Goal: Check status: Check status

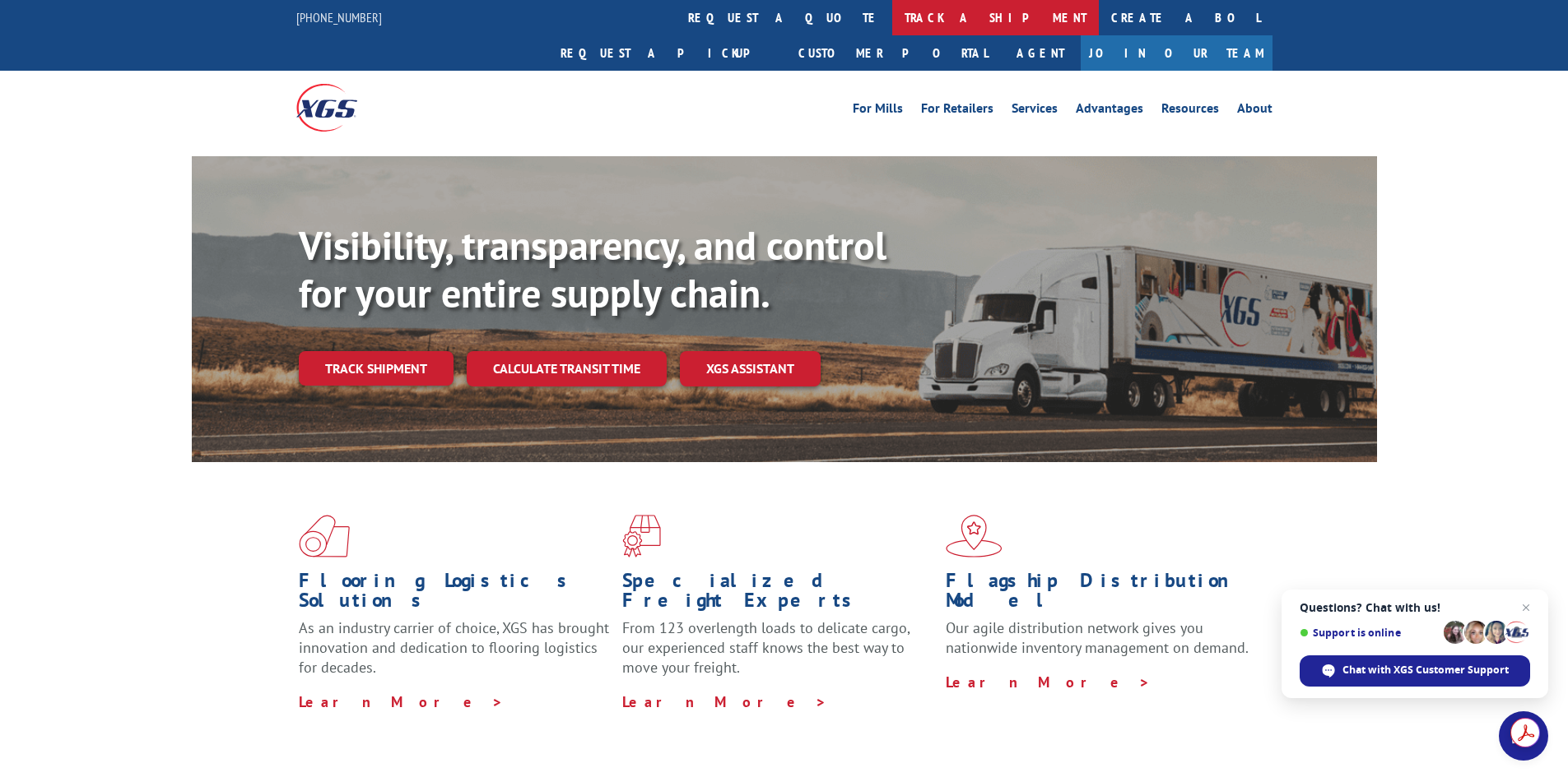
click at [892, 12] on link "track a shipment" at bounding box center [995, 17] width 206 height 35
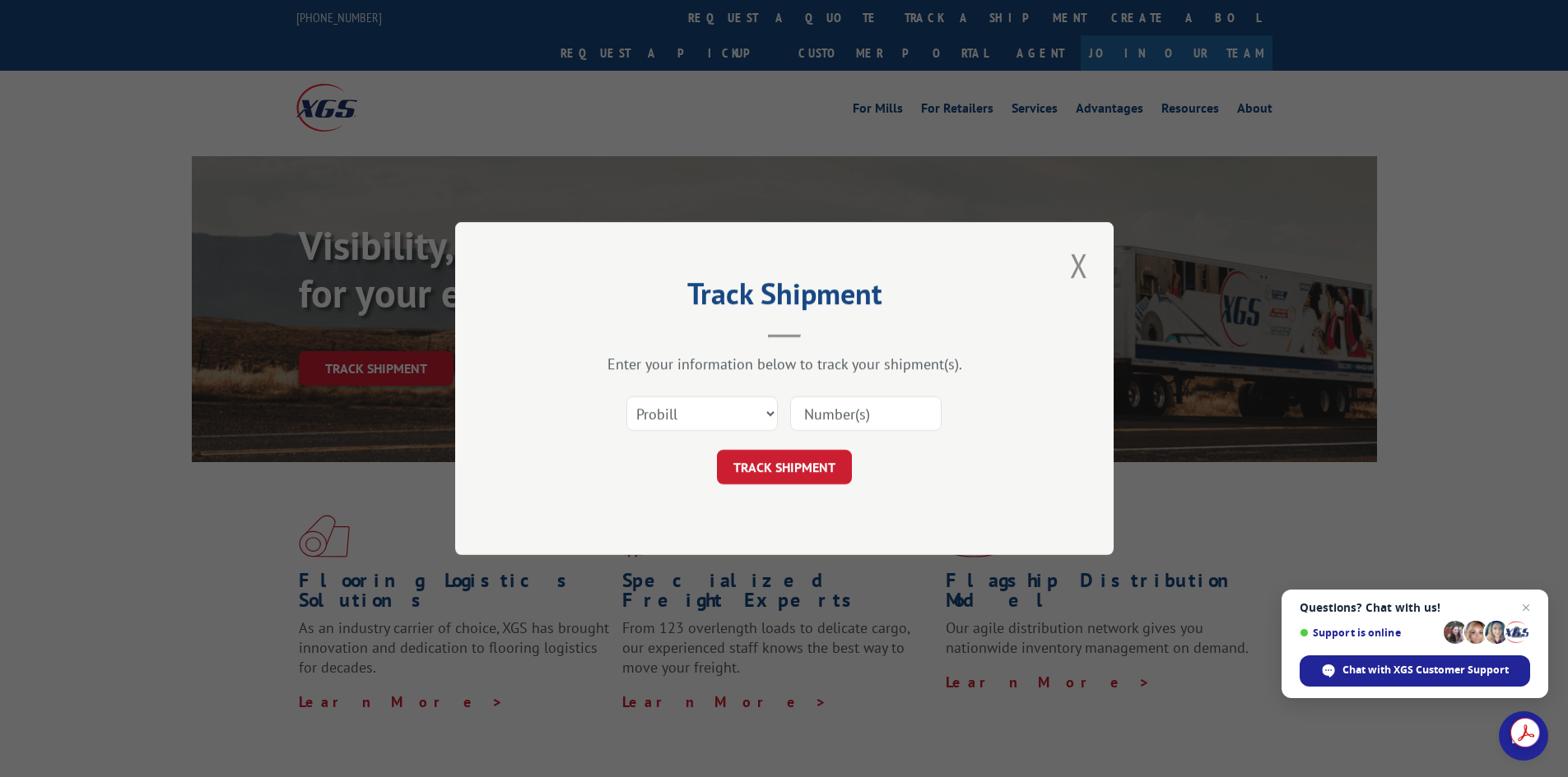
click at [853, 419] on input at bounding box center [866, 414] width 151 height 34
type input "3048463"
click at [781, 463] on button "TRACK SHIPMENT" at bounding box center [784, 467] width 135 height 34
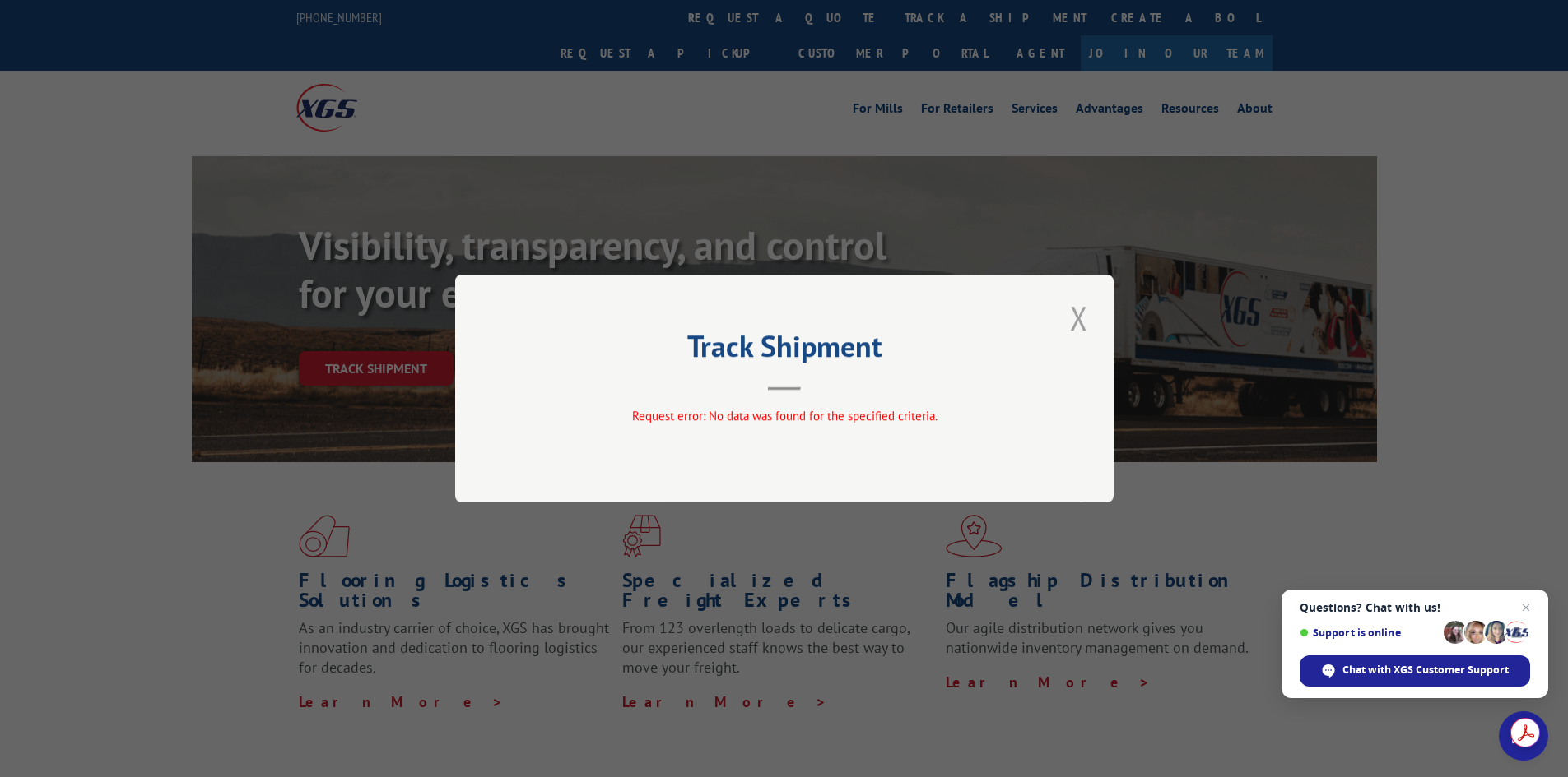
click at [1077, 314] on button "Close modal" at bounding box center [1078, 318] width 28 height 45
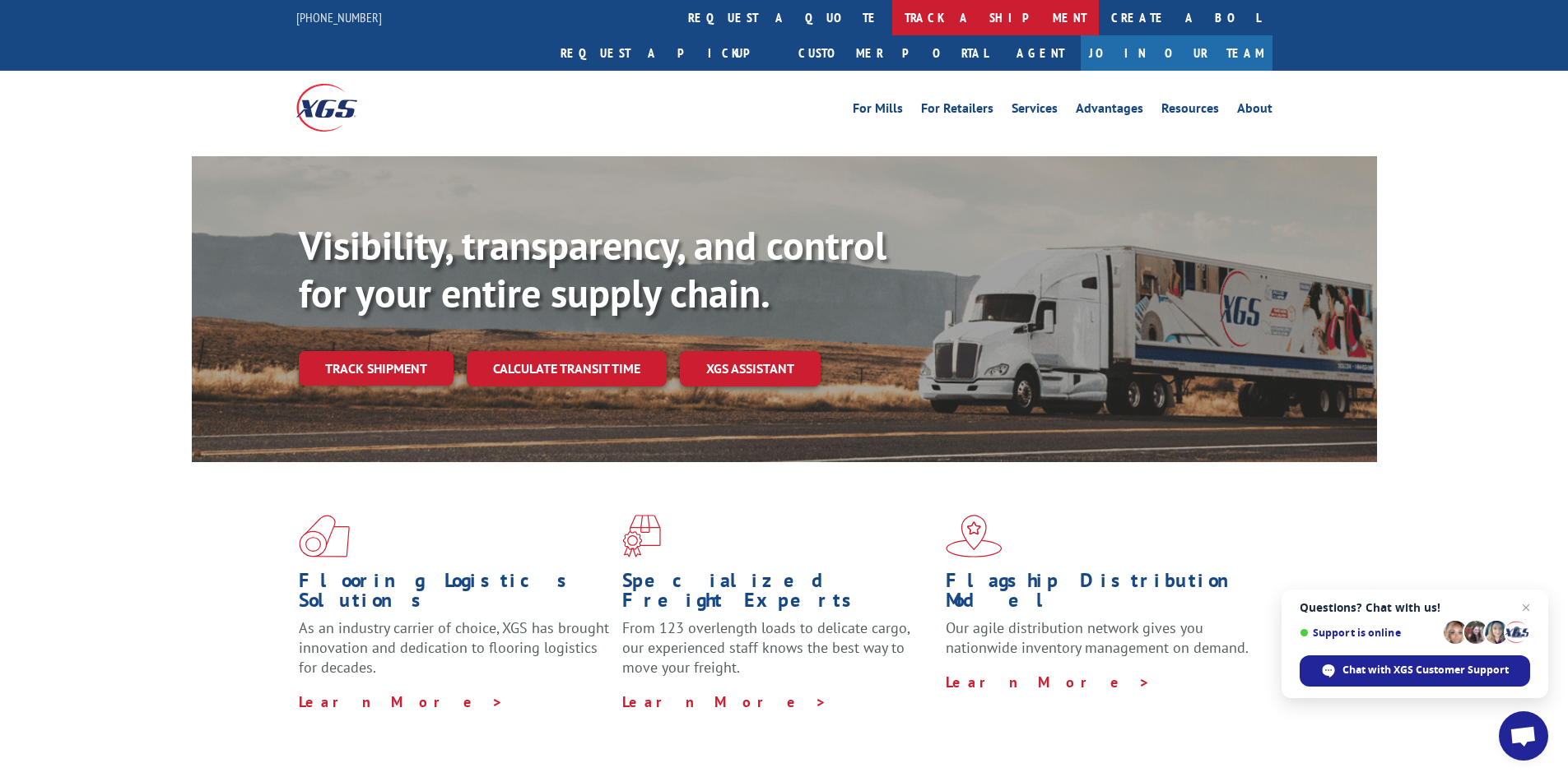
click at [892, 14] on link "track a shipment" at bounding box center [995, 17] width 206 height 35
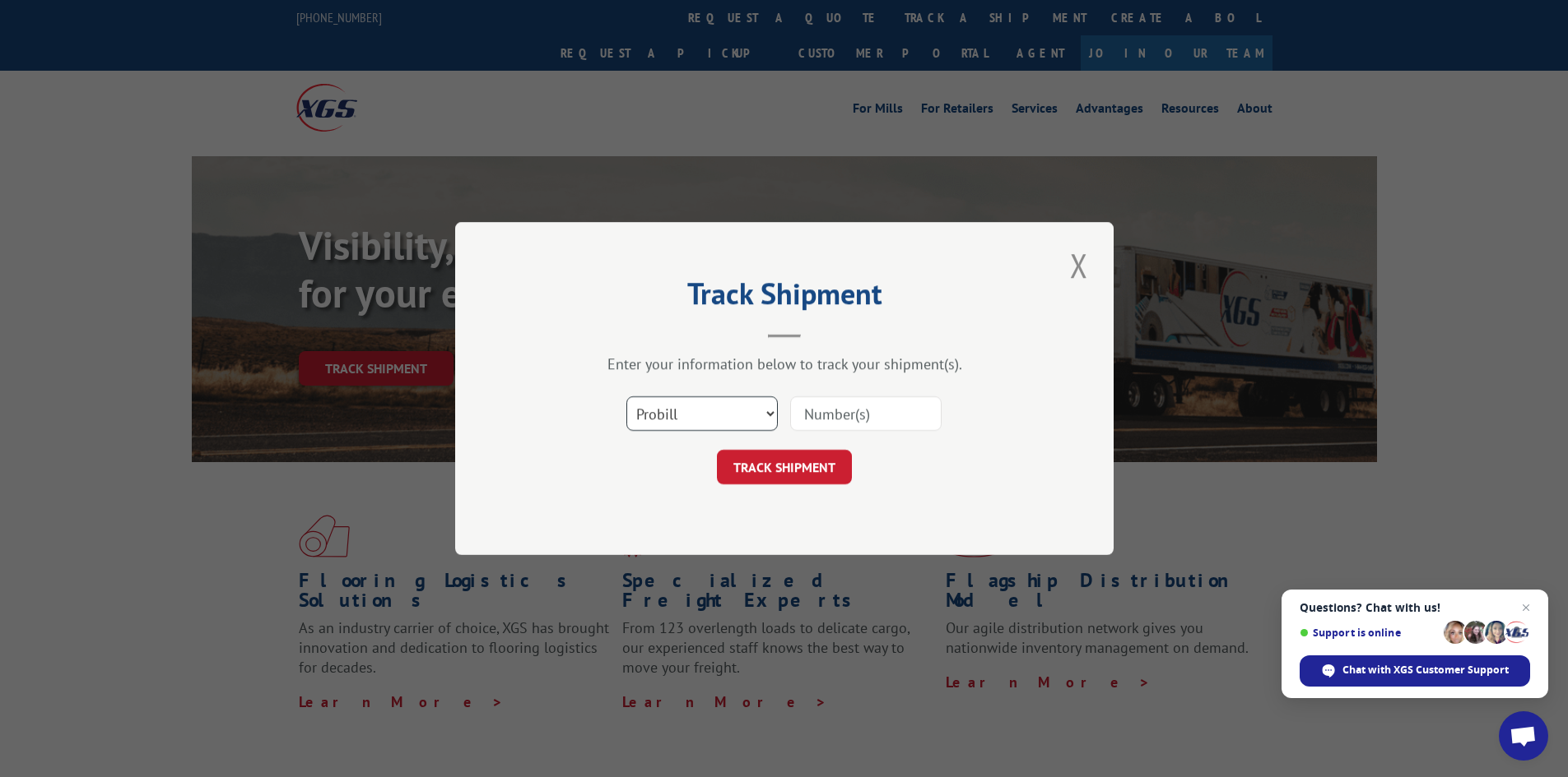
click at [767, 412] on select "Select category... Probill BOL PO" at bounding box center [702, 414] width 151 height 34
click at [767, 411] on select "Select category... Probill BOL PO" at bounding box center [702, 414] width 151 height 34
select select "bol"
click at [627, 397] on select "Select category... Probill BOL PO" at bounding box center [702, 414] width 151 height 34
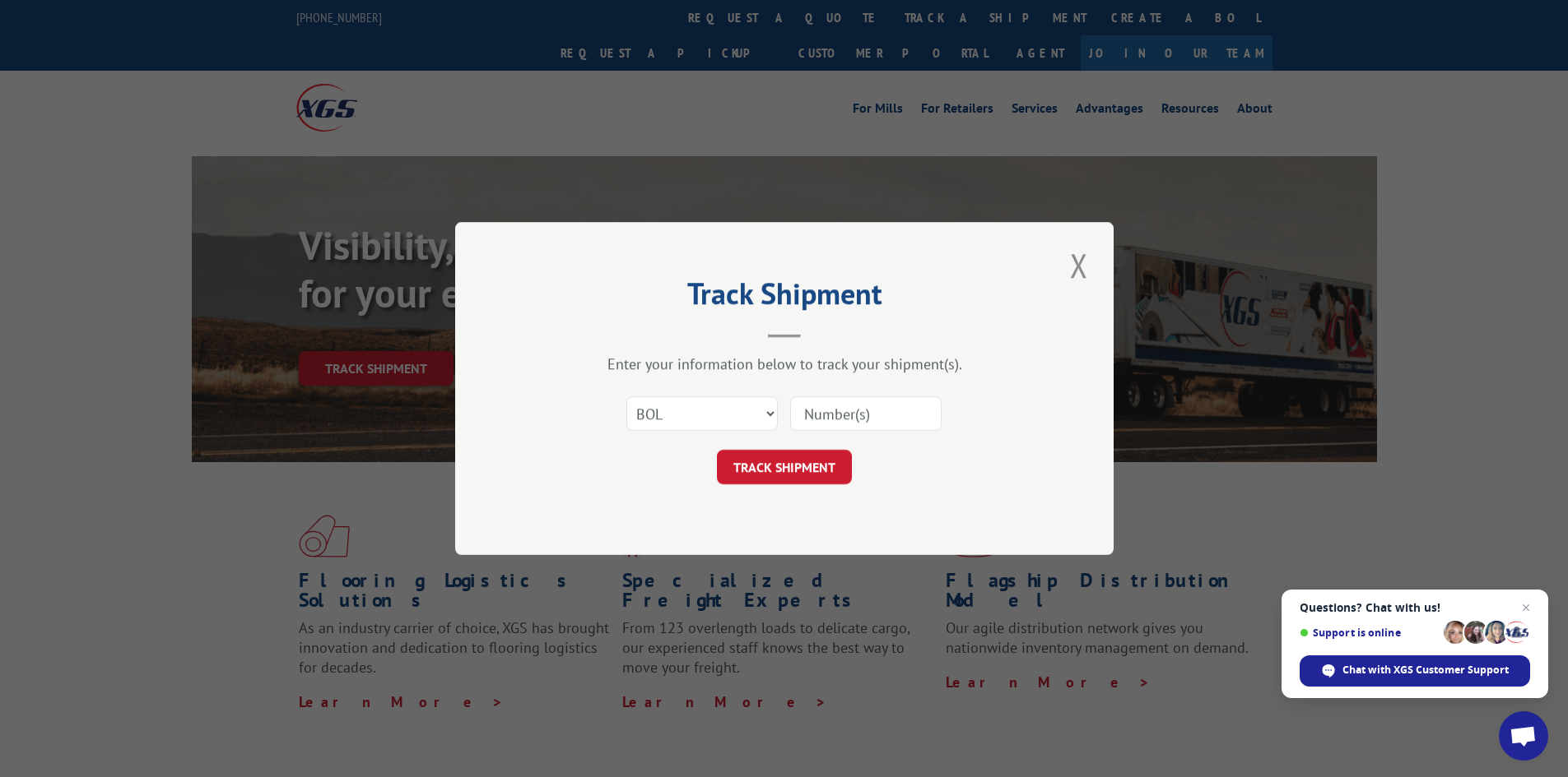
click at [863, 411] on input at bounding box center [866, 414] width 151 height 34
type input "3048463"
click at [767, 462] on button "TRACK SHIPMENT" at bounding box center [784, 467] width 135 height 34
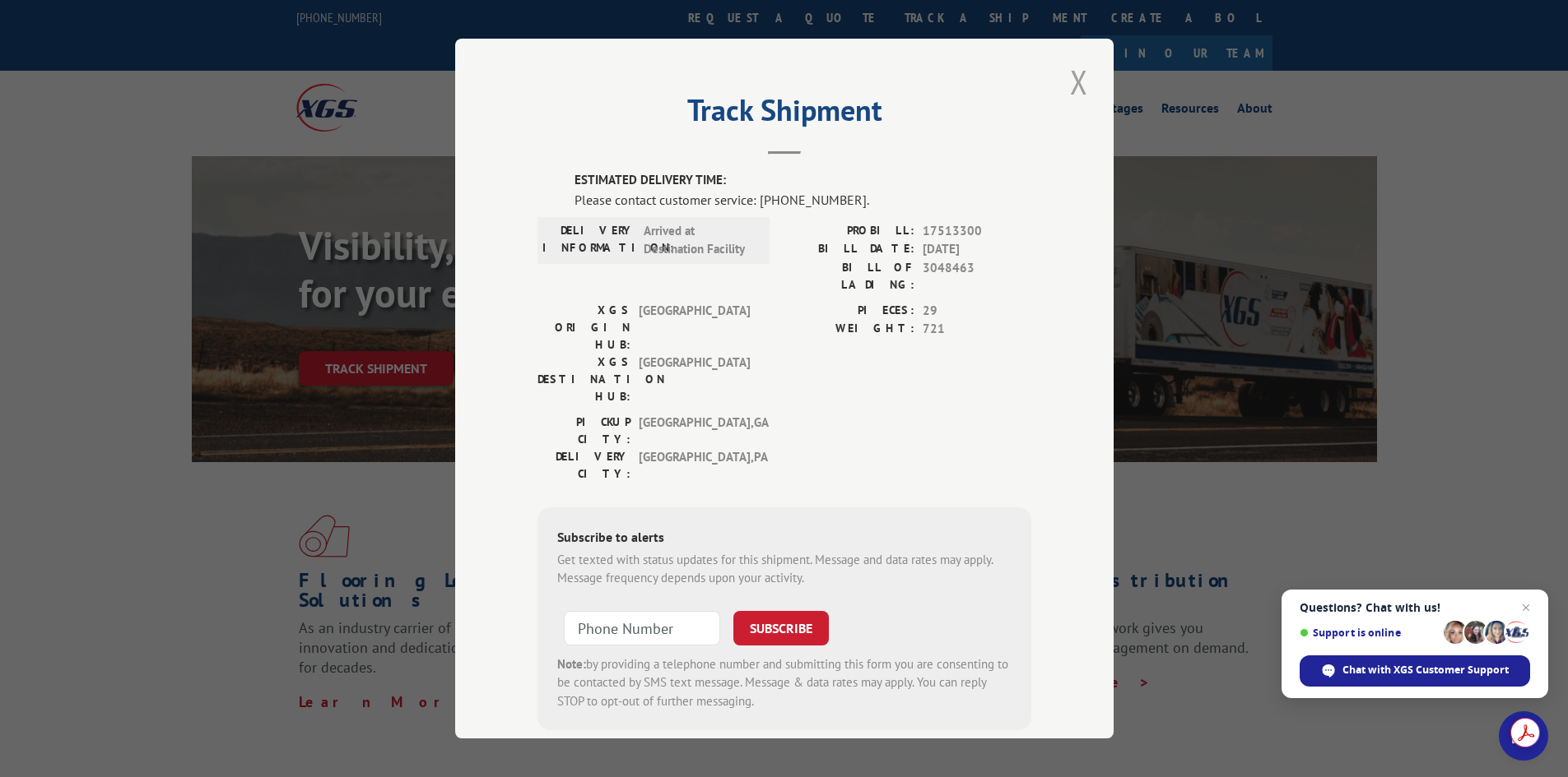
click at [1070, 73] on button "Close modal" at bounding box center [1078, 82] width 28 height 45
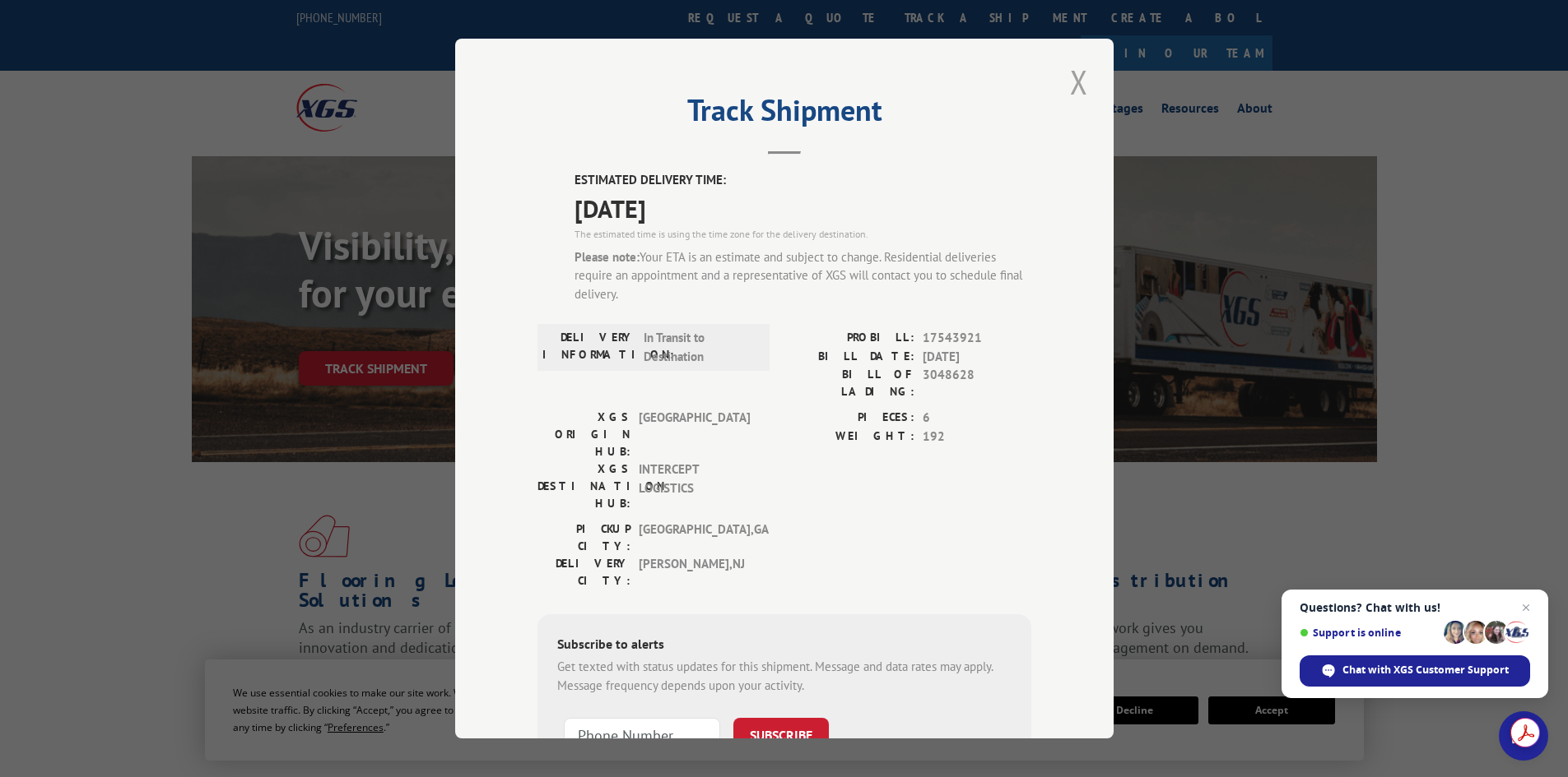
click at [1069, 78] on button "Close modal" at bounding box center [1078, 82] width 28 height 45
